Goal: Task Accomplishment & Management: Manage account settings

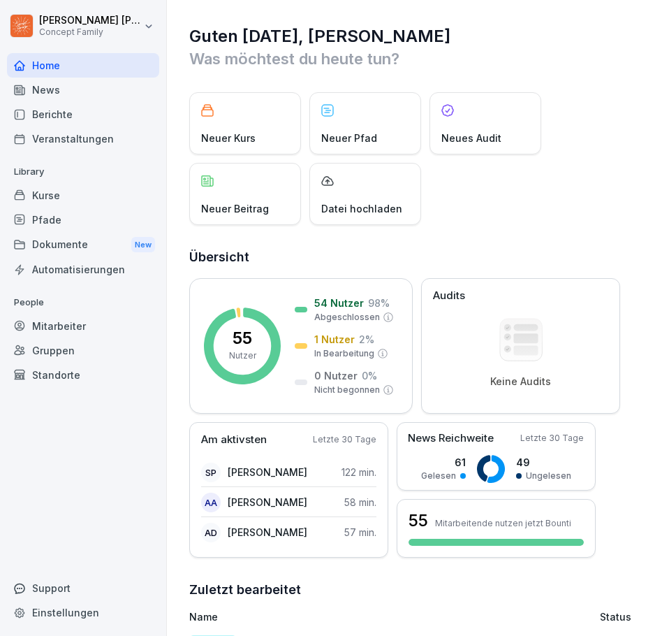
click at [63, 242] on div "Dokumente New" at bounding box center [83, 245] width 152 height 26
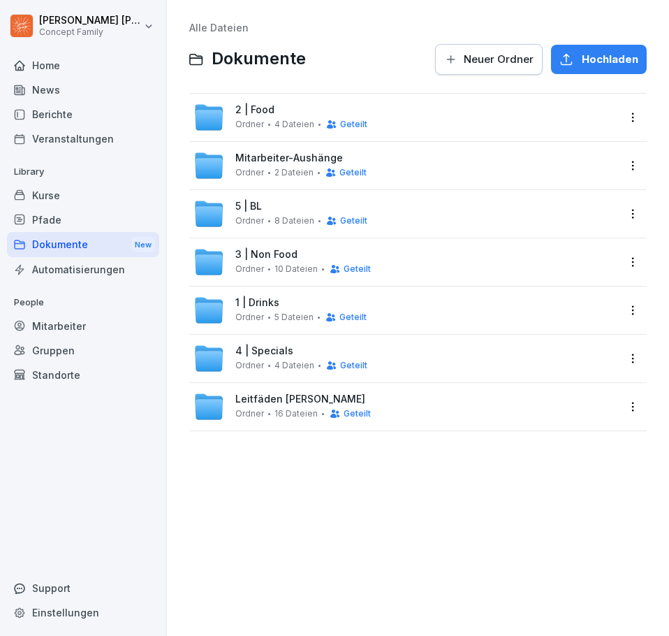
click at [298, 207] on div "5 | BL Ordner 8 Dateien Geteilt" at bounding box center [301, 213] width 132 height 26
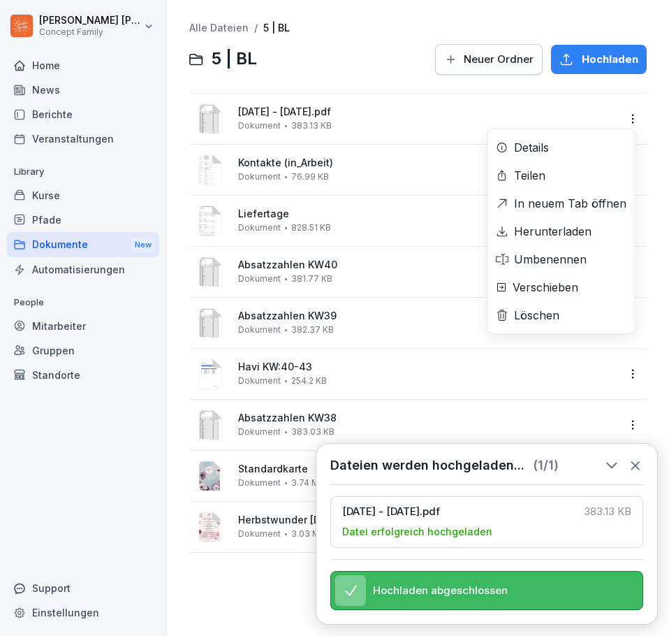
click at [626, 117] on html "[PERSON_NAME] Concept Family Home News Berichte Veranstaltungen Library Kurse P…" at bounding box center [334, 318] width 669 height 636
click at [572, 251] on div "Umbenennen" at bounding box center [550, 259] width 73 height 17
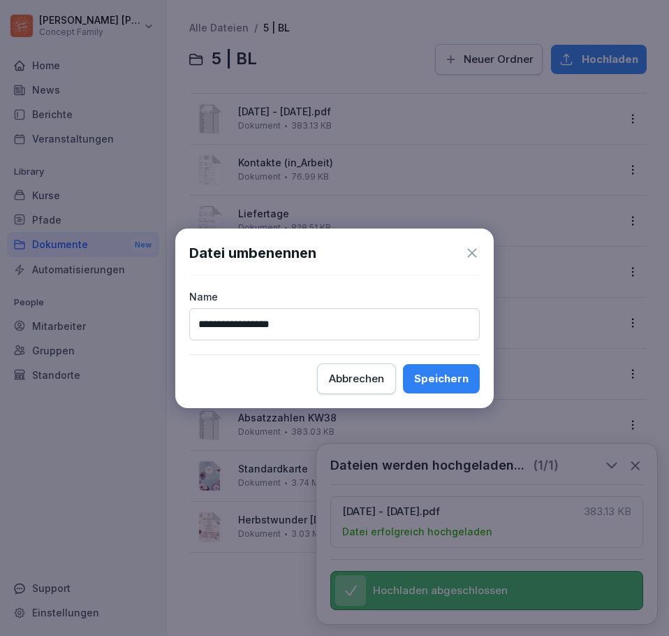
type input "**********"
click at [450, 374] on div "Speichern" at bounding box center [441, 378] width 54 height 15
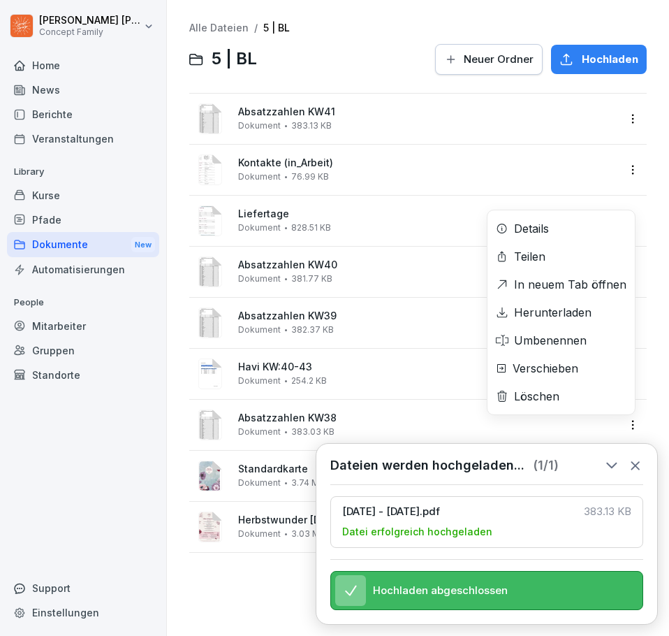
click at [622, 421] on html "[PERSON_NAME] Concept Family Home News Berichte Veranstaltungen Library Kurse P…" at bounding box center [334, 318] width 669 height 636
click at [554, 394] on div "Löschen" at bounding box center [536, 396] width 45 height 17
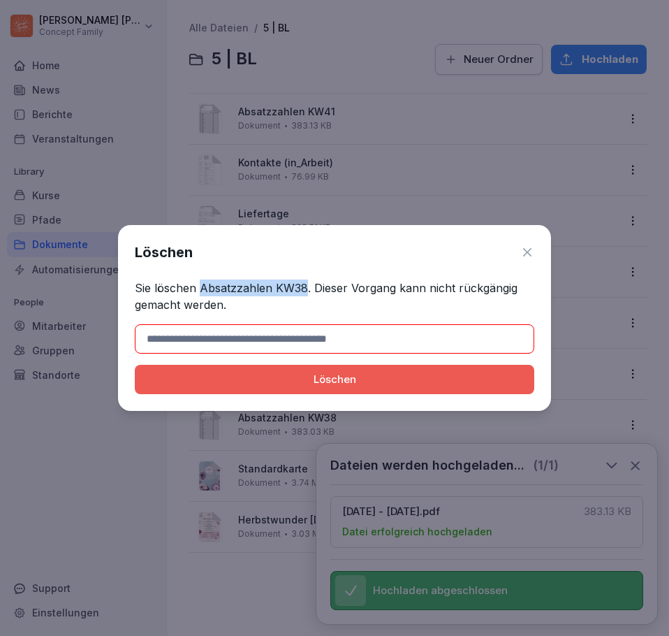
drag, startPoint x: 198, startPoint y: 288, endPoint x: 303, endPoint y: 286, distance: 105.5
click at [303, 286] on p "Sie löschen Absatzzahlen KW38. Dieser Vorgang kann nicht rückgängig gemacht wer…" at bounding box center [335, 296] width 400 height 34
copy p "Absatzzahlen KW38"
click at [275, 343] on input at bounding box center [335, 338] width 400 height 29
paste input "**********"
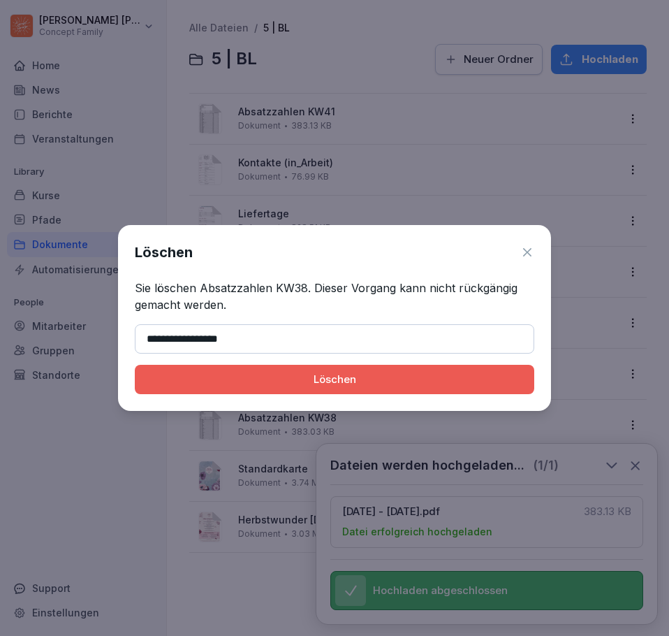
type input "**********"
click at [349, 372] on div "Löschen" at bounding box center [334, 379] width 377 height 15
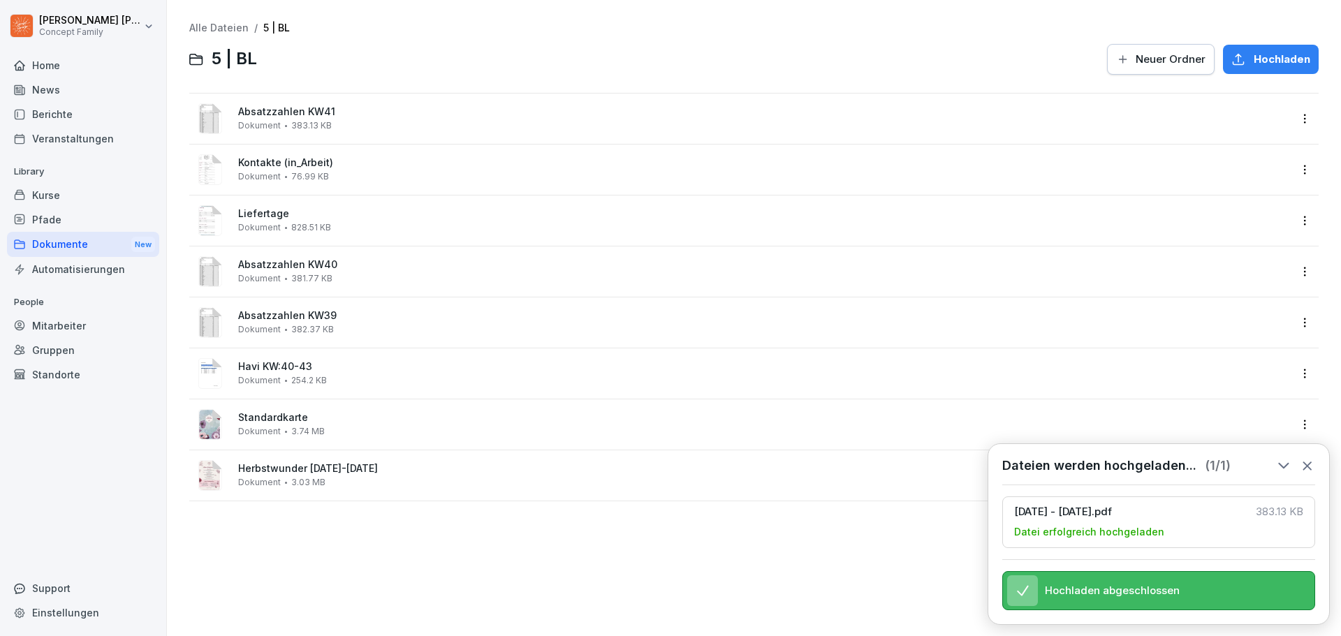
click at [1304, 458] on icon at bounding box center [1307, 465] width 15 height 15
